Goal: Transaction & Acquisition: Purchase product/service

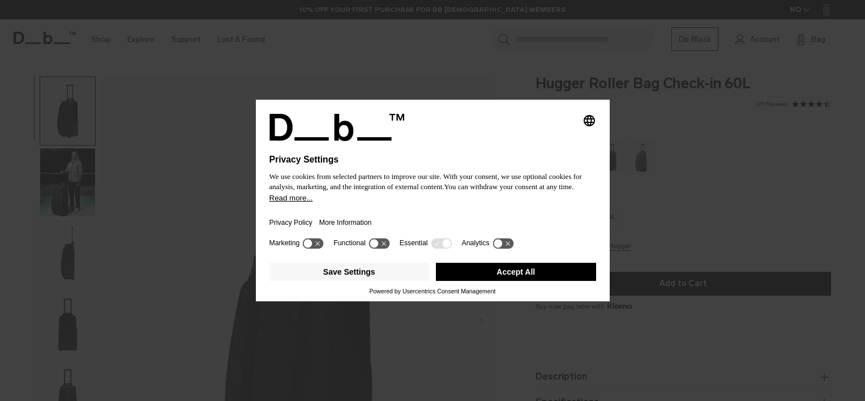
click at [499, 271] on button "Accept All" at bounding box center [516, 272] width 160 height 18
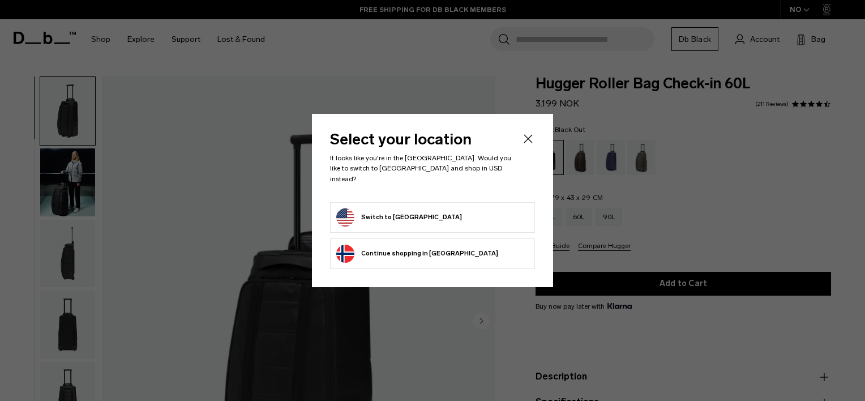
click at [413, 212] on button "Switch to [GEOGRAPHIC_DATA]" at bounding box center [399, 217] width 126 height 18
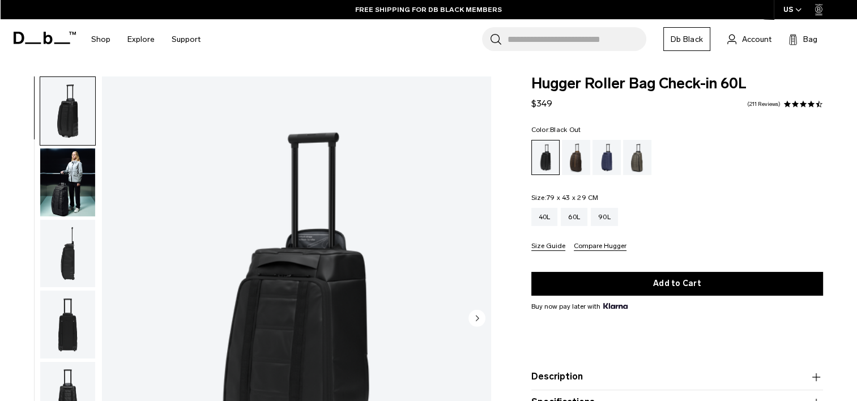
click at [795, 9] on icon "button" at bounding box center [798, 10] width 6 height 4
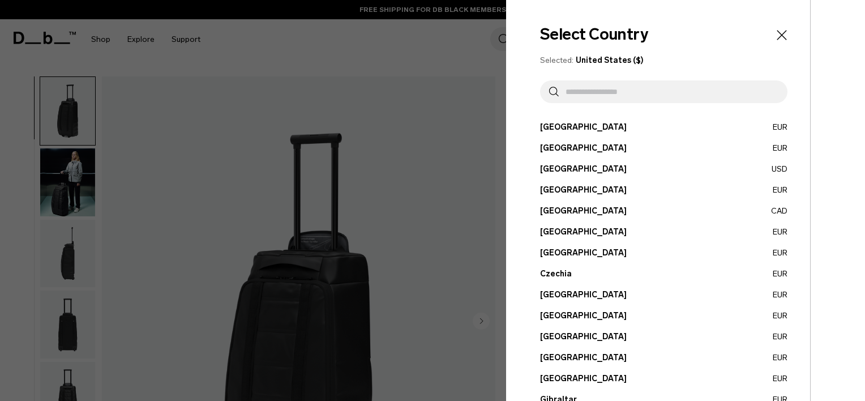
click at [445, 136] on div at bounding box center [432, 200] width 865 height 401
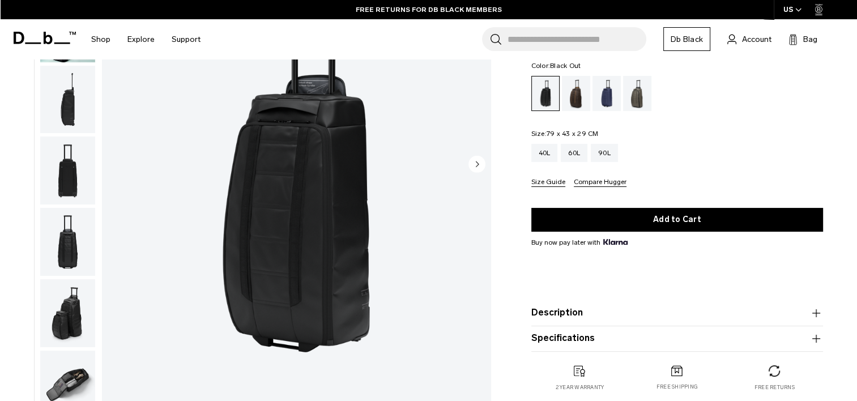
scroll to position [148, 0]
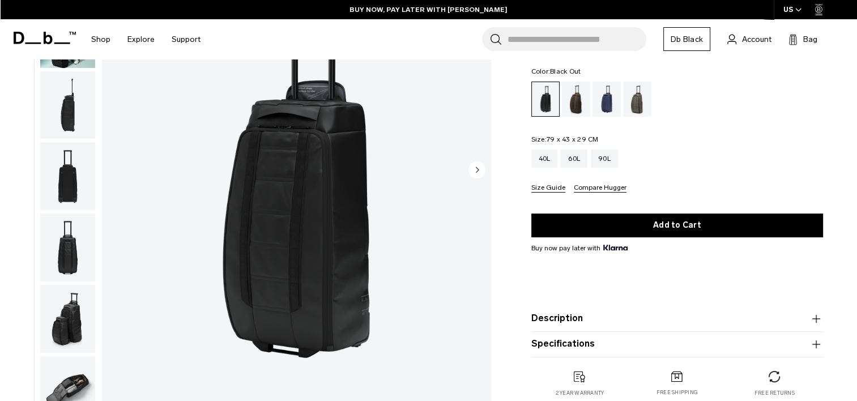
click at [544, 188] on button "Size Guide" at bounding box center [548, 188] width 34 height 8
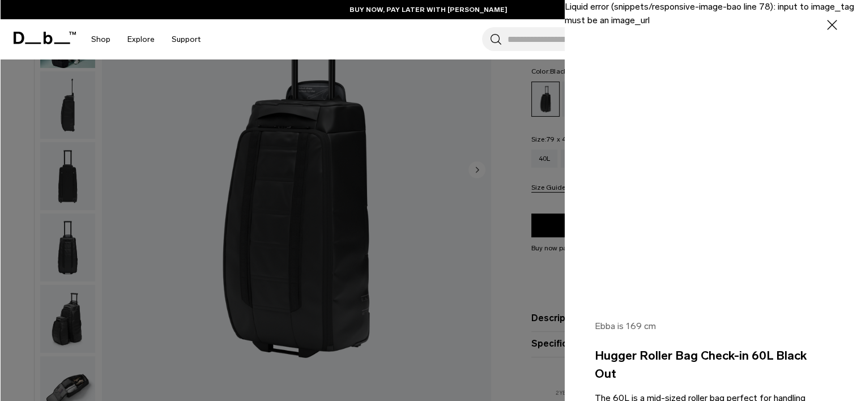
click at [824, 24] on icon "button" at bounding box center [832, 25] width 16 height 16
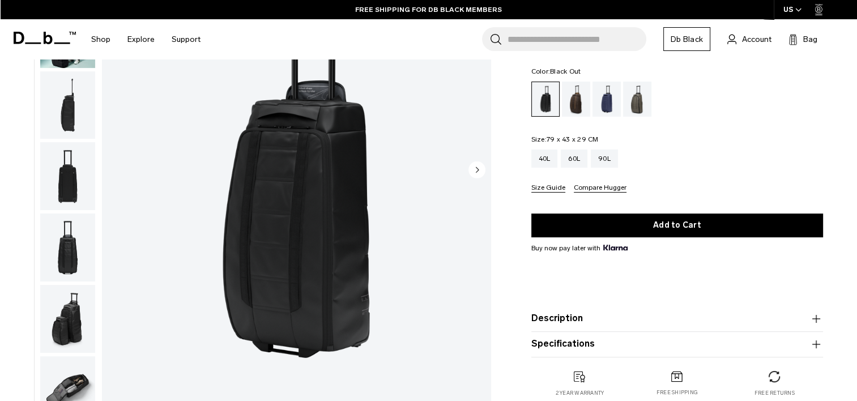
click at [476, 170] on icon "Next slide" at bounding box center [477, 169] width 3 height 5
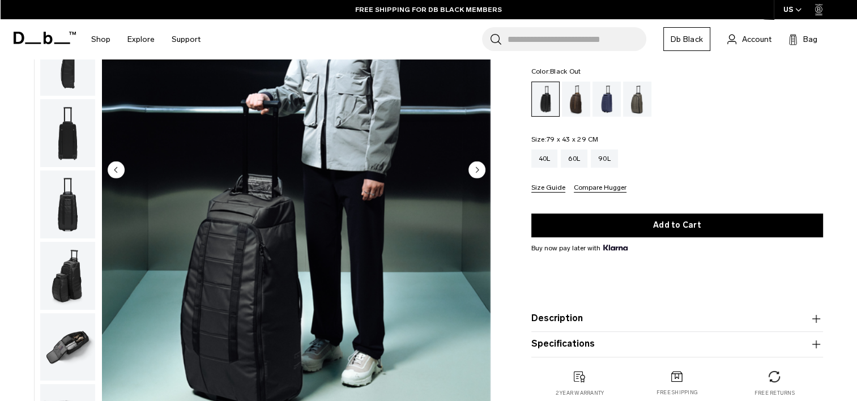
scroll to position [71, 0]
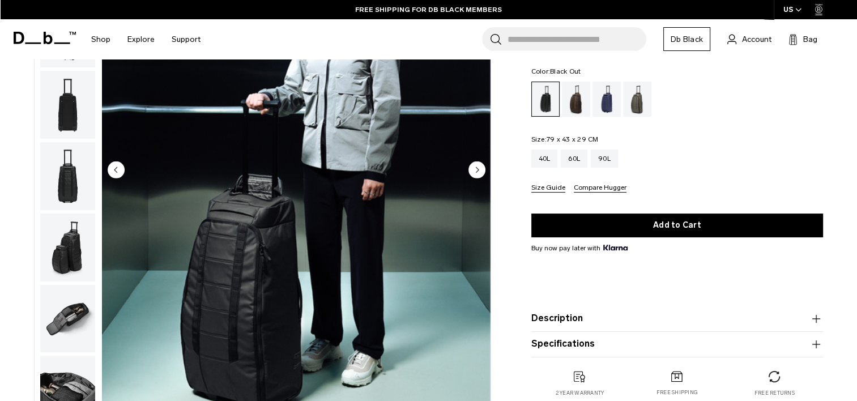
click at [476, 170] on icon "Next slide" at bounding box center [477, 169] width 3 height 5
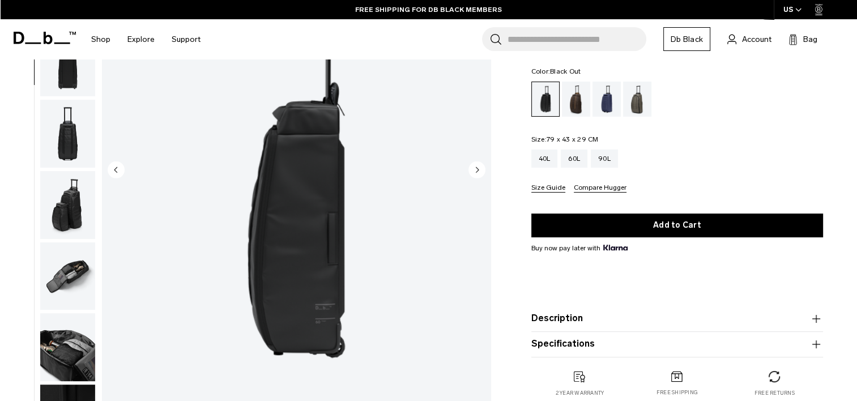
scroll to position [143, 0]
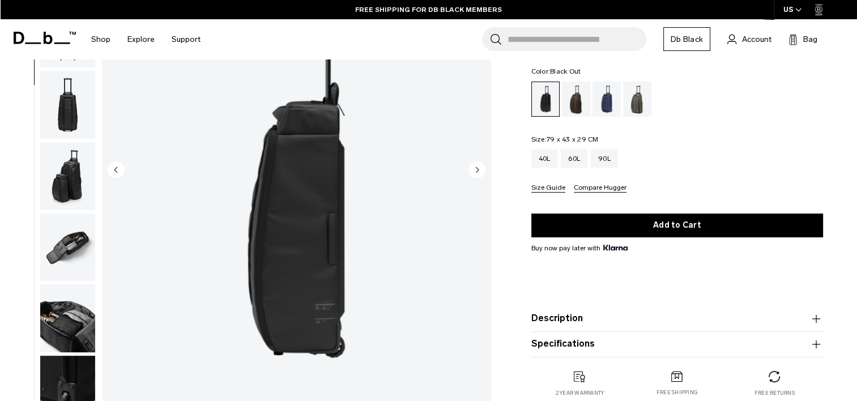
click at [476, 170] on icon "Next slide" at bounding box center [477, 169] width 3 height 5
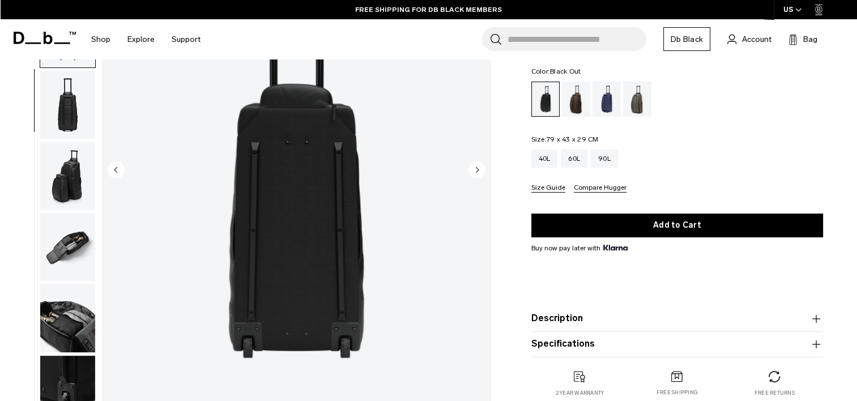
scroll to position [214, 0]
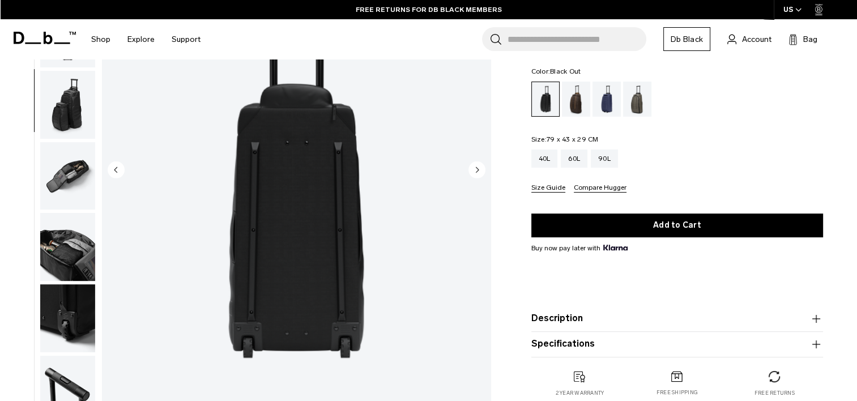
click at [476, 170] on icon "Next slide" at bounding box center [477, 169] width 3 height 5
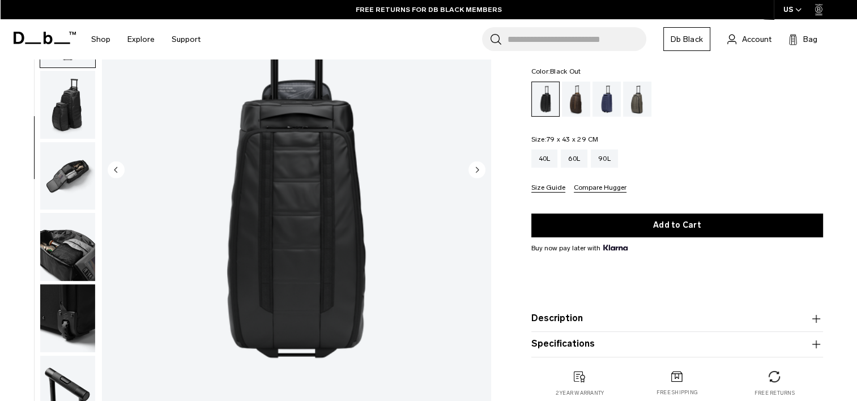
scroll to position [225, 0]
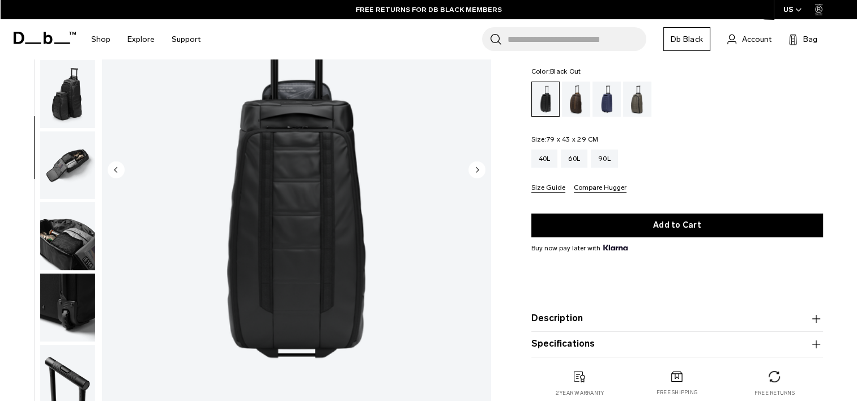
click at [476, 170] on icon "Next slide" at bounding box center [477, 169] width 3 height 5
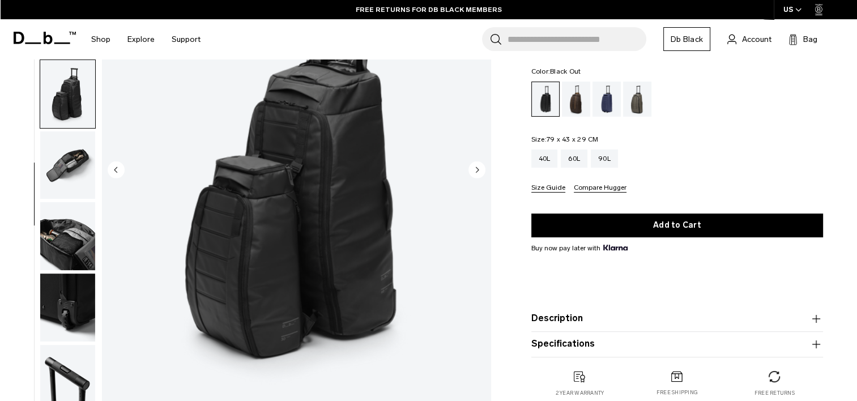
click at [476, 170] on icon "Next slide" at bounding box center [477, 169] width 3 height 5
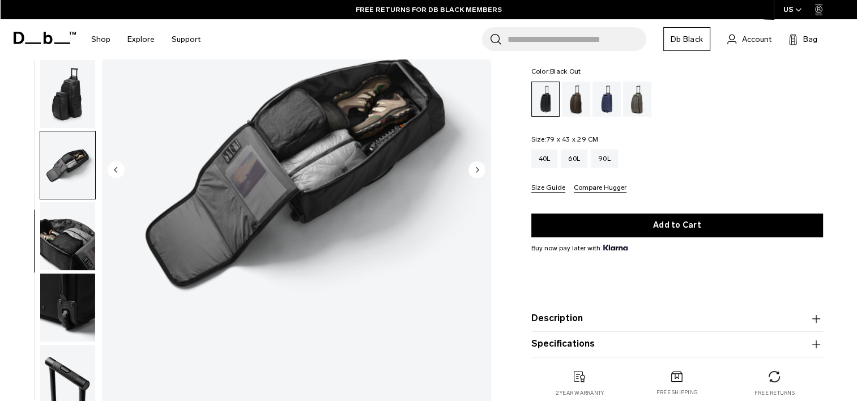
click at [476, 170] on icon "Next slide" at bounding box center [477, 169] width 3 height 5
